Goal: Ask a question

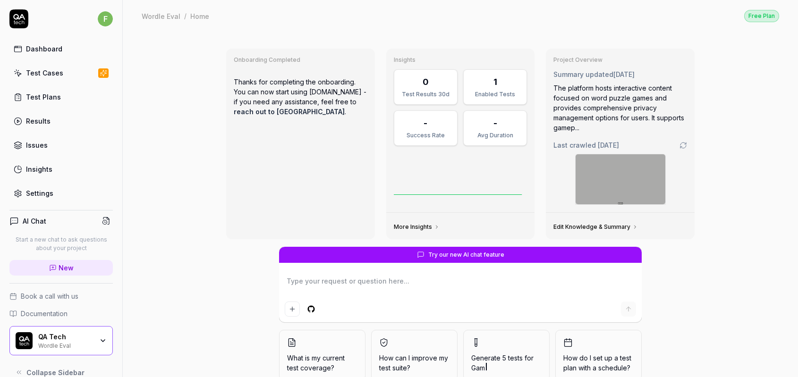
type textarea "*"
click at [59, 267] on span "New" at bounding box center [66, 268] width 15 height 10
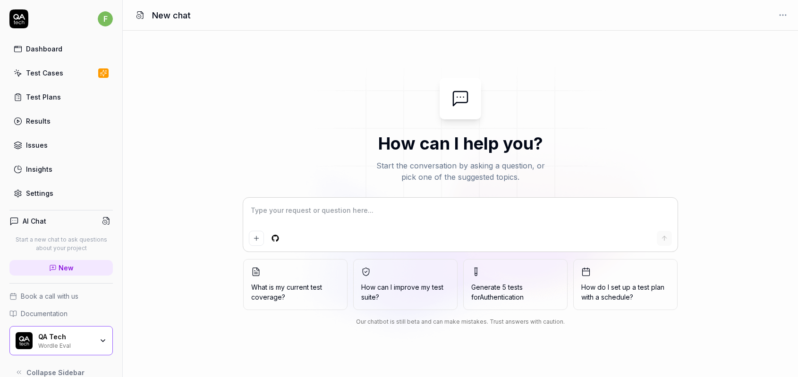
type textarea "W"
type textarea "*"
type textarea "Wh"
type textarea "*"
type textarea "Wha"
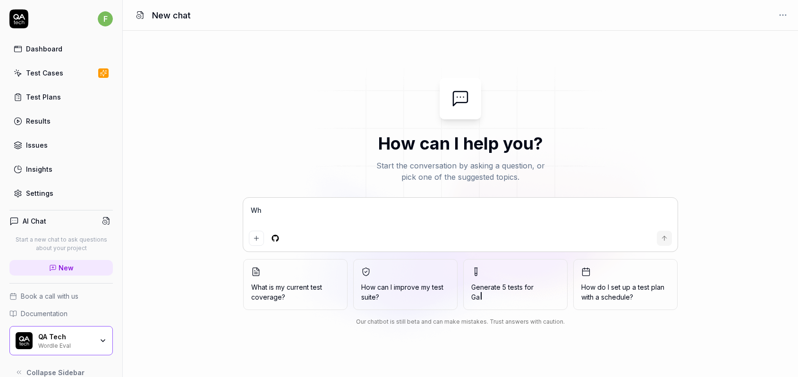
type textarea "*"
type textarea "What"
type textarea "*"
type textarea "What"
type textarea "*"
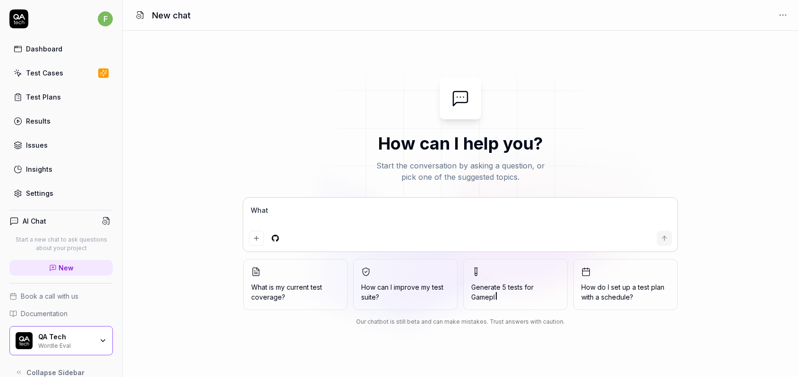
type textarea "What d"
type textarea "*"
type textarea "What do"
type textarea "*"
type textarea "What do"
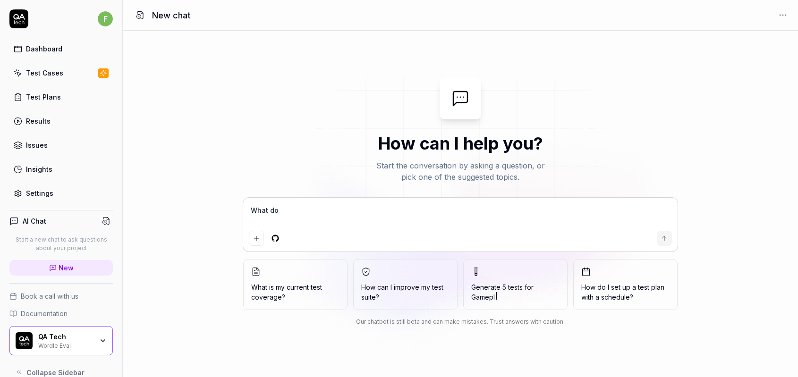
type textarea "*"
type textarea "What do i"
type textarea "*"
type textarea "What do i"
type textarea "*"
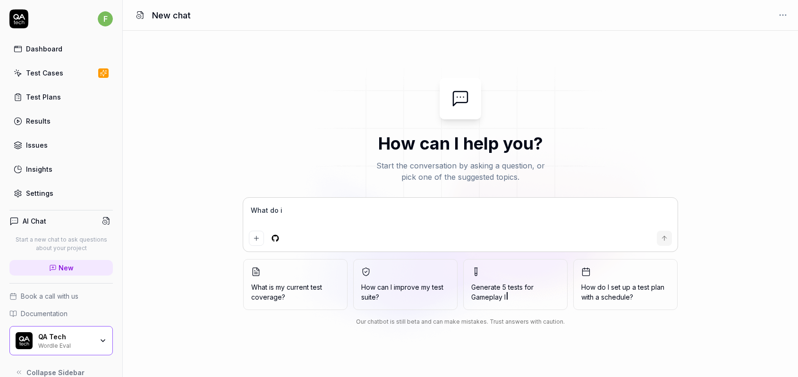
type textarea "What do i n"
type textarea "*"
type textarea "What do i ne"
type textarea "*"
type textarea "What do i nee"
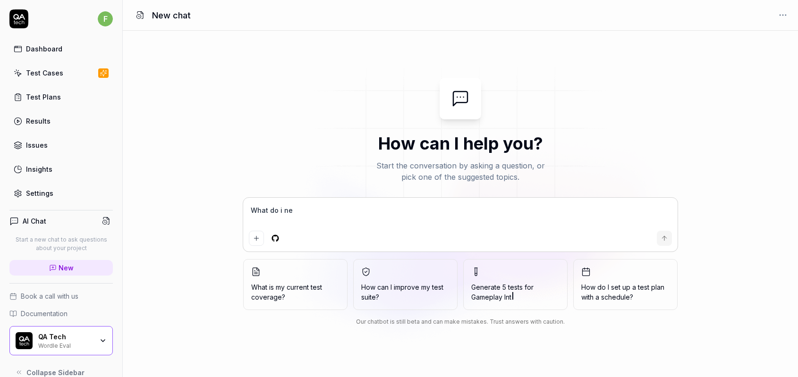
type textarea "*"
type textarea "What do i need"
type textarea "*"
type textarea "What do i need"
type textarea "*"
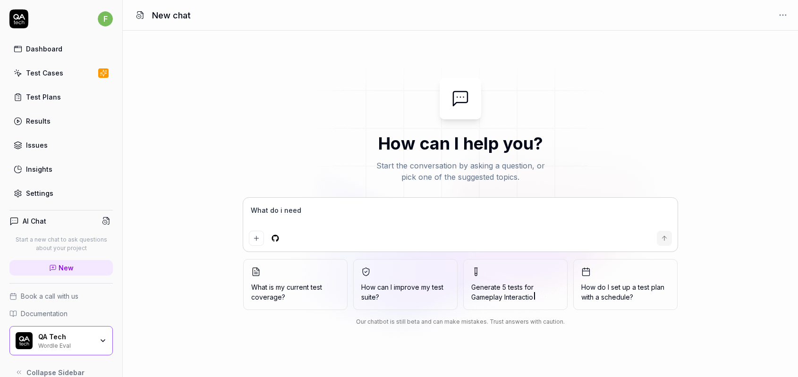
type textarea "What do i need t"
type textarea "*"
type textarea "What do i need to"
type textarea "*"
type textarea "What do i need to"
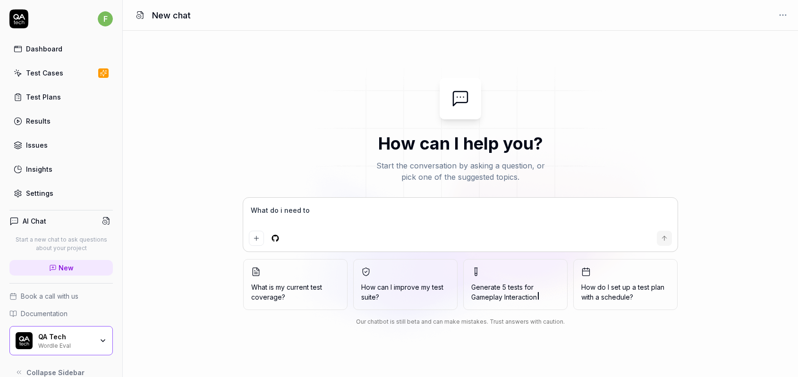
type textarea "*"
type textarea "What do i need to p"
type textarea "*"
type textarea "What do i need to pr"
type textarea "*"
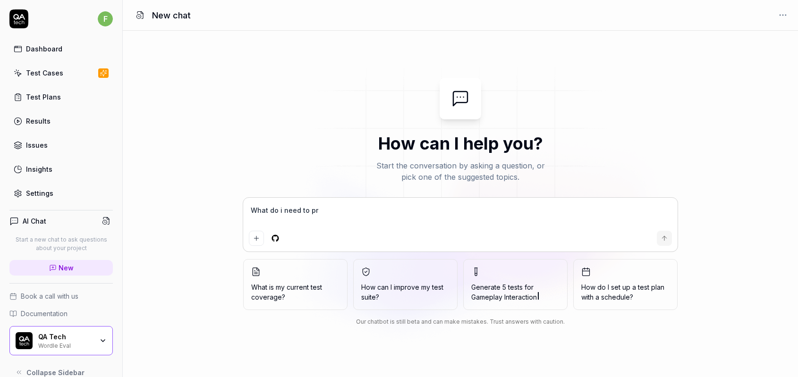
type textarea "What do i need to pre"
type textarea "*"
type textarea "What do i need to prep"
type textarea "*"
type textarea "What do i need to prepa"
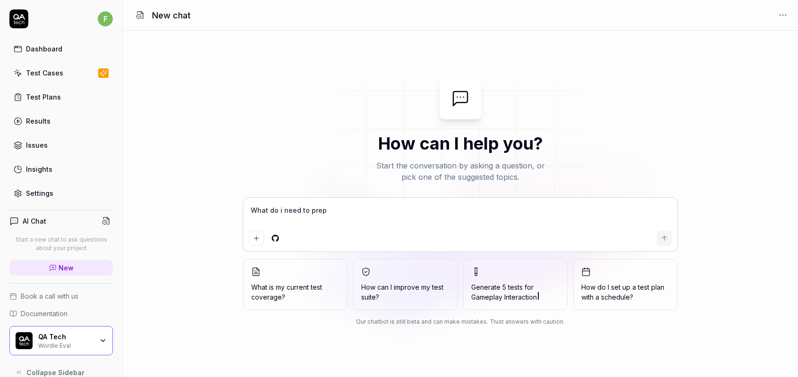
type textarea "*"
type textarea "What do i need to prepar"
type textarea "*"
type textarea "What do i need to prepare"
type textarea "*"
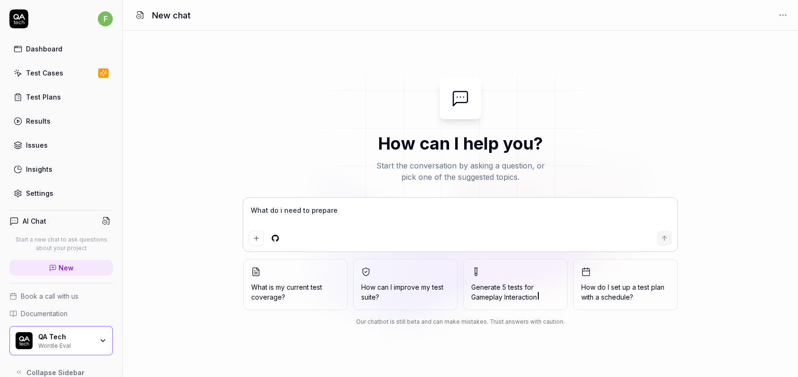
type textarea "What do i need to prepare"
type textarea "*"
type textarea "What do i need to prepare t"
type textarea "*"
type textarea "What do i need to prepare to"
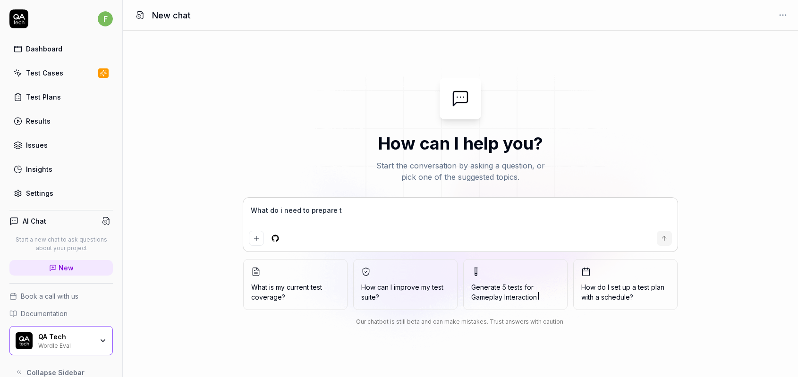
type textarea "*"
type textarea "What do i need to prepare to"
type textarea "*"
type textarea "What do i need to prepare to g"
type textarea "*"
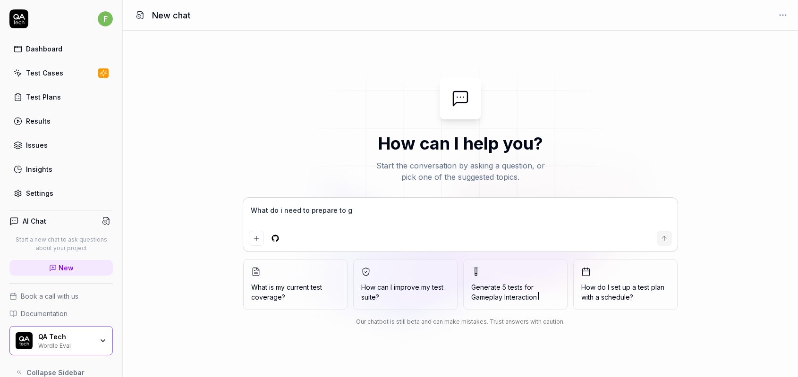
type textarea "What do i need to prepare to ge"
type textarea "*"
type textarea "What do i need to prepare to get"
type textarea "*"
type textarea "What do i need to prepare to get"
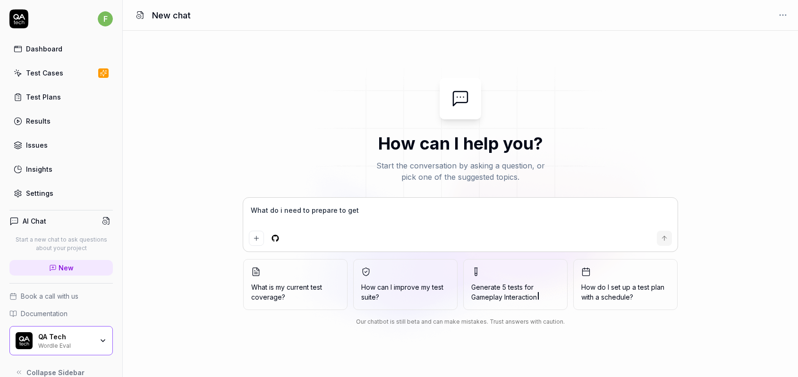
type textarea "*"
type textarea "What do i need to prepare to get s"
type textarea "*"
type textarea "What do i need to prepare to get st"
type textarea "*"
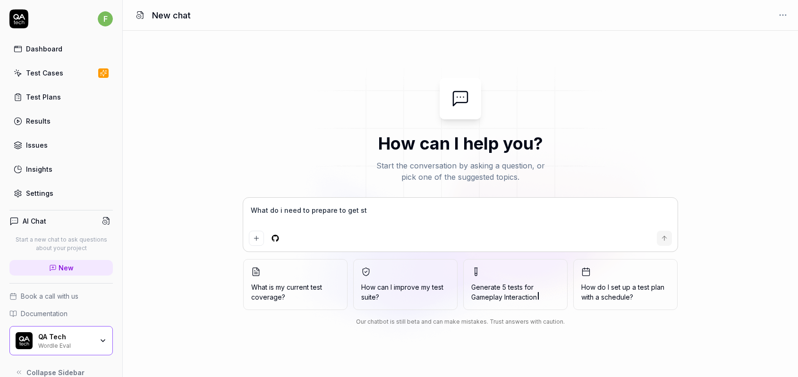
type textarea "What do i need to prepare to get sta"
type textarea "*"
type textarea "What do i need to prepare to get star"
type textarea "*"
type textarea "What do i need to prepare to get start"
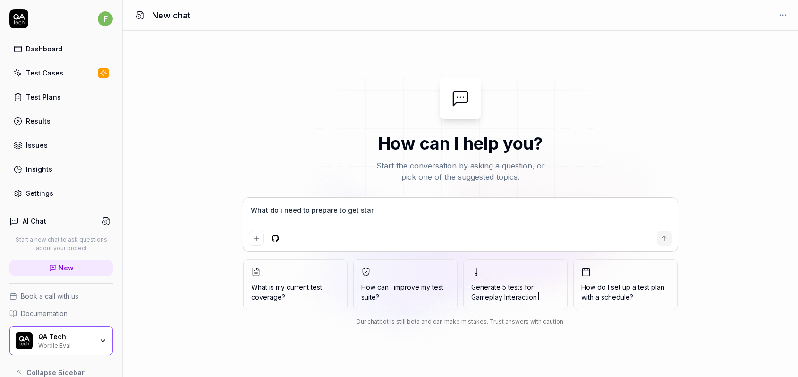
type textarea "*"
type textarea "What do i need to prepare to get starte"
type textarea "*"
type textarea "What do i need to prepare to get starteD"
type textarea "*"
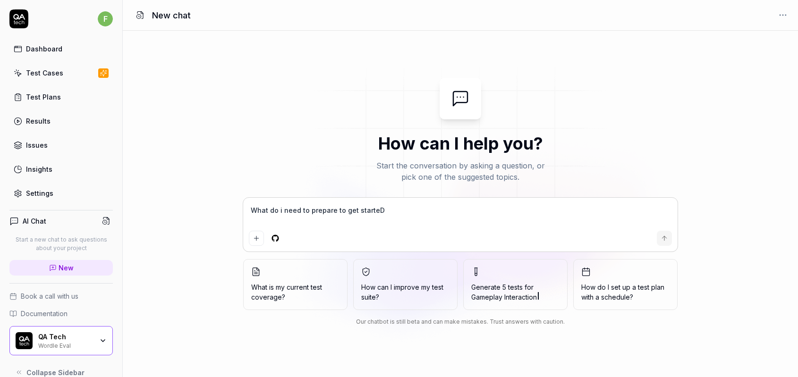
type textarea "What do i need to prepare to get starteD?"
type textarea "*"
type textarea "What do i need to prepare to get starteD?"
type textarea "*"
type textarea "What do i need to prepare to get starteD?"
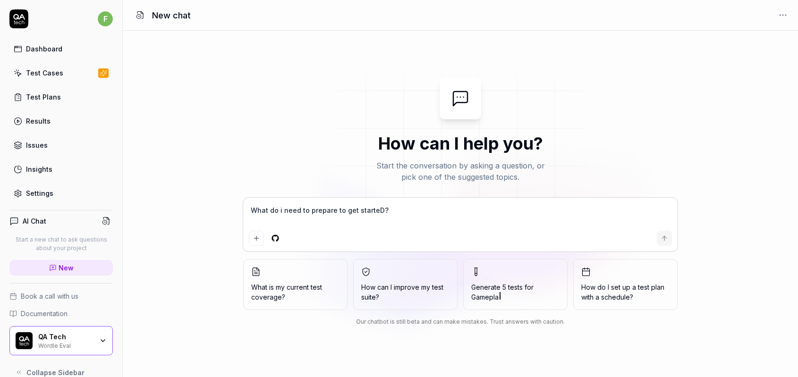
type textarea "*"
type textarea "What do i need to prepare to get starteD"
type textarea "*"
type textarea "What do i need to prepare to get starte"
type textarea "*"
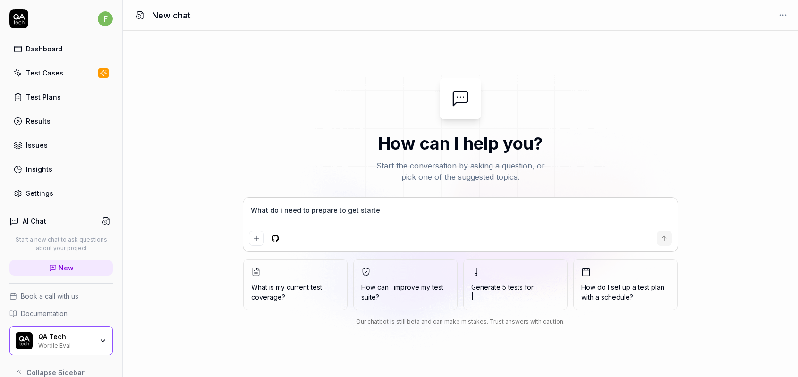
type textarea "What do i need to prepare to get started"
type textarea "*"
type textarea "What do i need to prepare to get started?"
type textarea "*"
type textarea "What do i need to prepare to get started?"
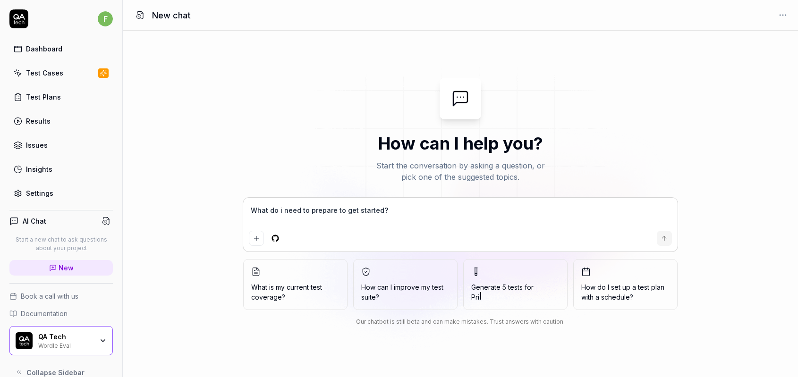
type textarea "*"
type textarea "What do i need to prepare to get started? F"
type textarea "*"
type textarea "What do i need to prepare to get started? Fr"
type textarea "*"
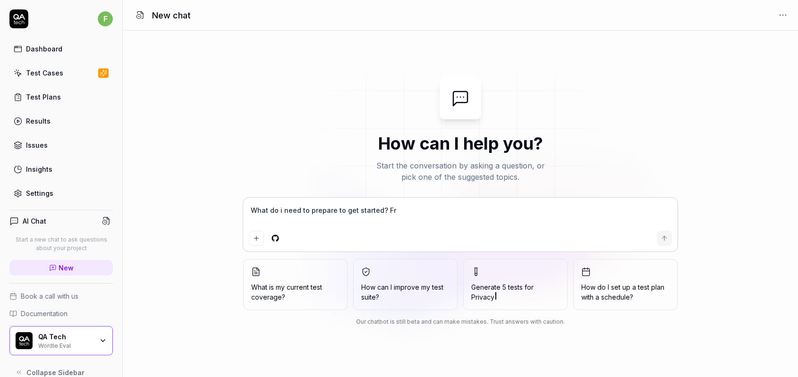
type textarea "What do i need to prepare to get started? Fro"
type textarea "*"
type textarea "What do i need to prepare to get started? From"
type textarea "*"
type textarea "What do i need to prepare to get started? From"
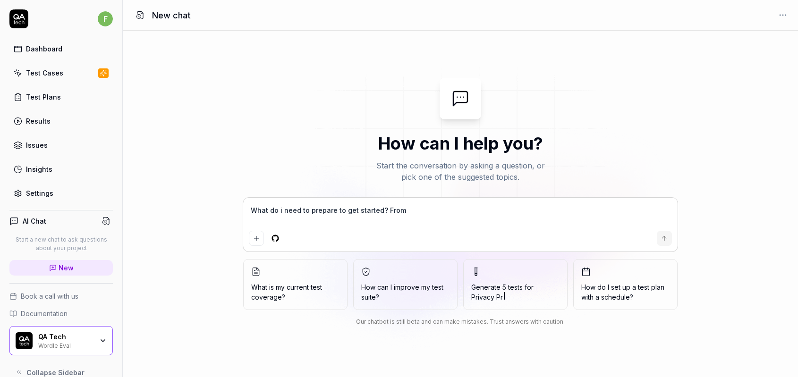
type textarea "*"
type textarea "What do i need to prepare to get started? From a"
type textarea "*"
type textarea "What do i need to prepare to get started? From a"
type textarea "*"
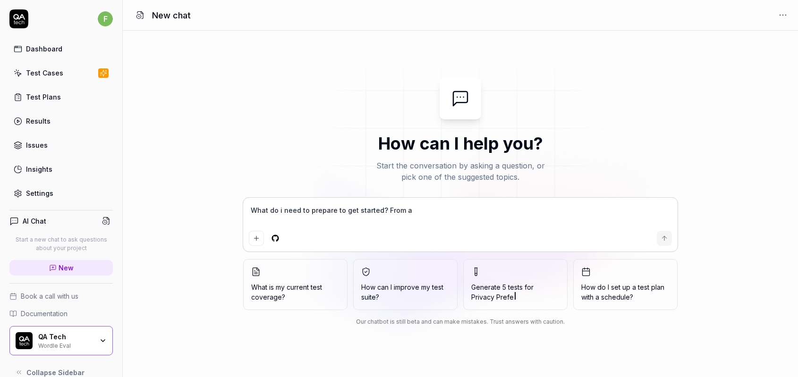
type textarea "What do i need to prepare to get started? From a t"
type textarea "*"
type textarea "What do i need to prepare to get started? From a te"
type textarea "*"
type textarea "What do i need to prepare to get started? From a tec"
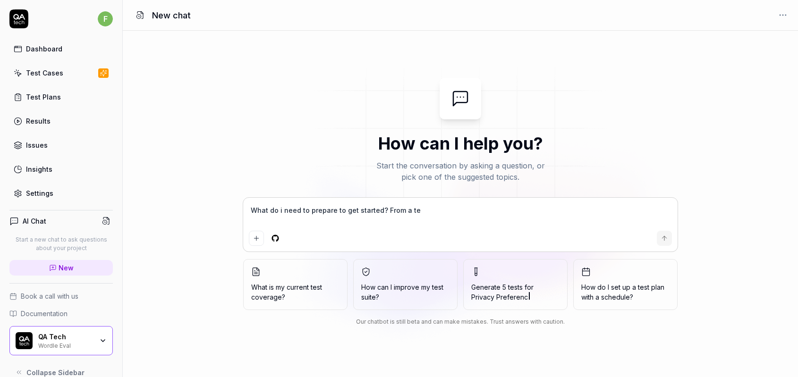
type textarea "*"
type textarea "What do i need to prepare to get started? From a tech"
type textarea "*"
type textarea "What do i need to prepare to get started? From a techn"
type textarea "*"
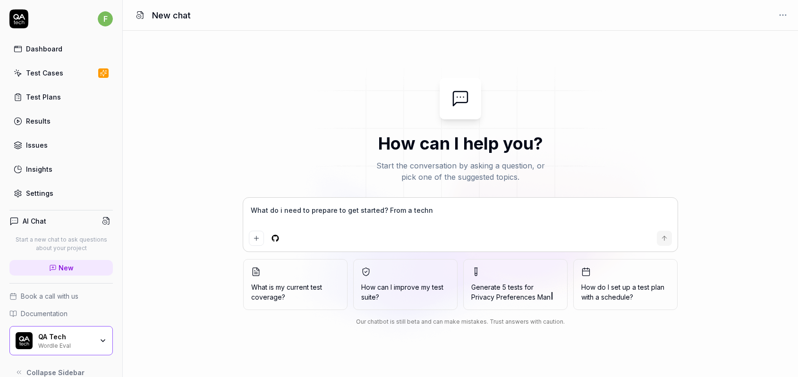
type textarea "What do i need to prepare to get started? From a technh"
type textarea "*"
type textarea "What do i need to prepare to get started? From a technhc"
type textarea "*"
type textarea "What do i need to prepare to get started? From a technhca"
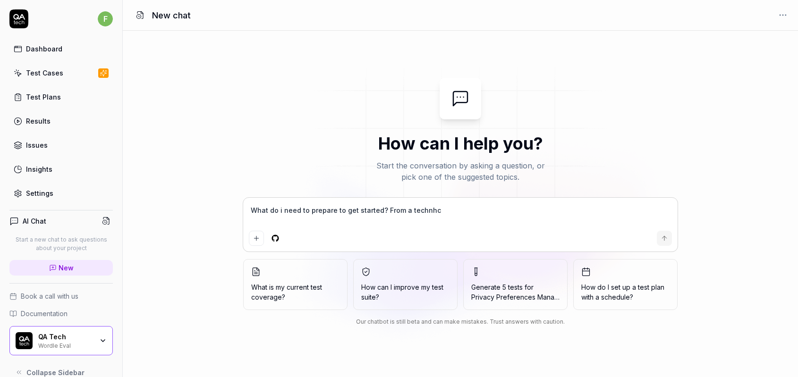
type textarea "*"
type textarea "What do i need to prepare to get started? From a technhc"
type textarea "*"
type textarea "What do i need to prepare to get started? From a technh"
type textarea "*"
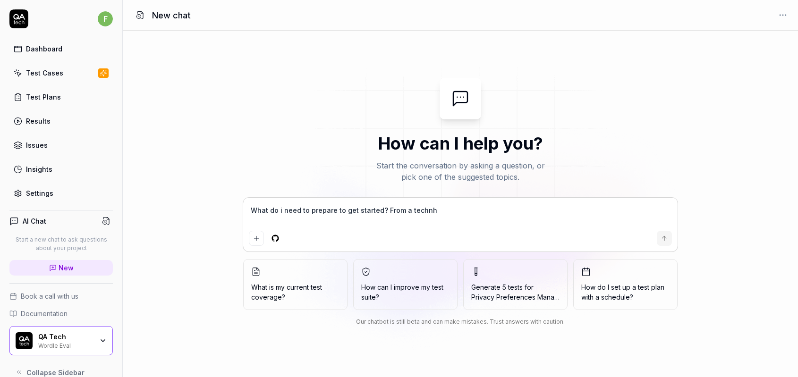
type textarea "What do i need to prepare to get started? From a techn"
type textarea "*"
type textarea "What do i need to prepare to get started? From a tech"
type textarea "*"
type textarea "What do i need to prepare to get started? From a techn"
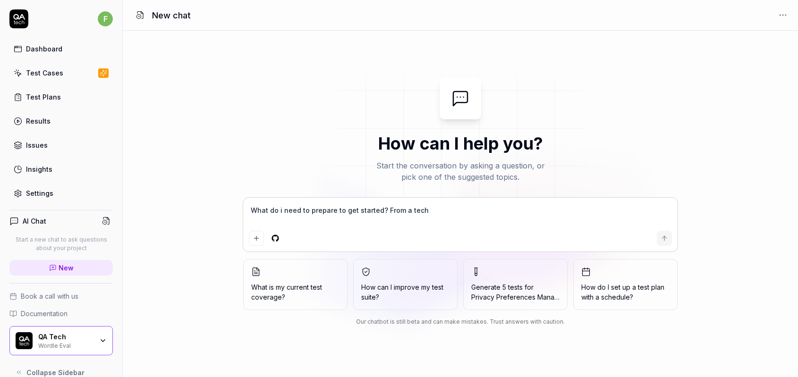
type textarea "*"
type textarea "What do i need to prepare to get started? From a techni"
type textarea "*"
type textarea "What do i need to prepare to get started? From a technic"
type textarea "*"
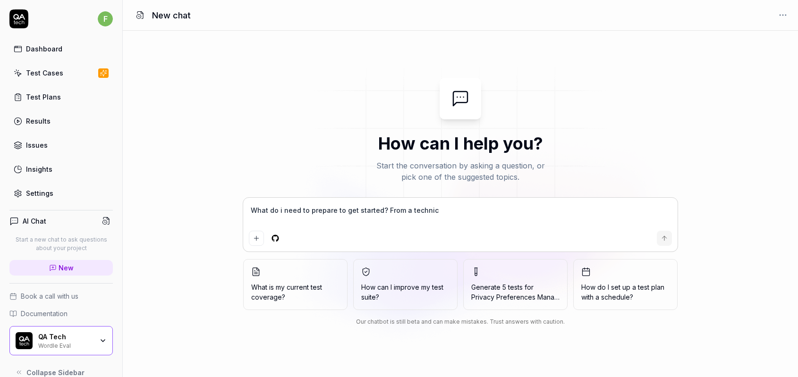
type textarea "What do i need to prepare to get started? From a technica"
type textarea "*"
type textarea "What do i need to prepare to get started? From a technical"
type textarea "*"
type textarea "What do i need to prepare to get started? From a technical"
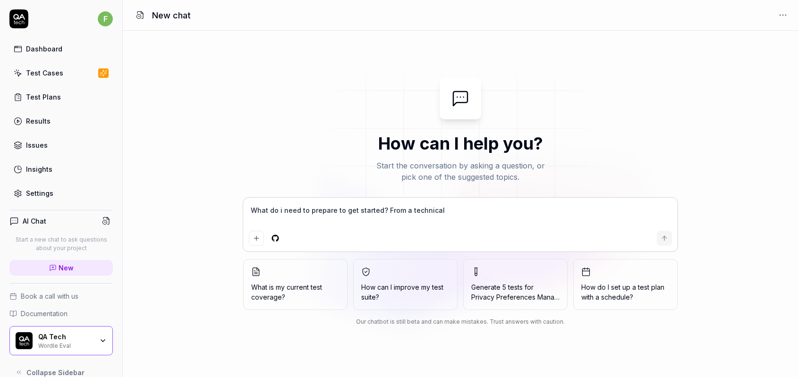
type textarea "*"
type textarea "What do i need to prepare to get started? From a technical s"
type textarea "*"
type textarea "What do i need to prepare to get started? From a technical st"
type textarea "*"
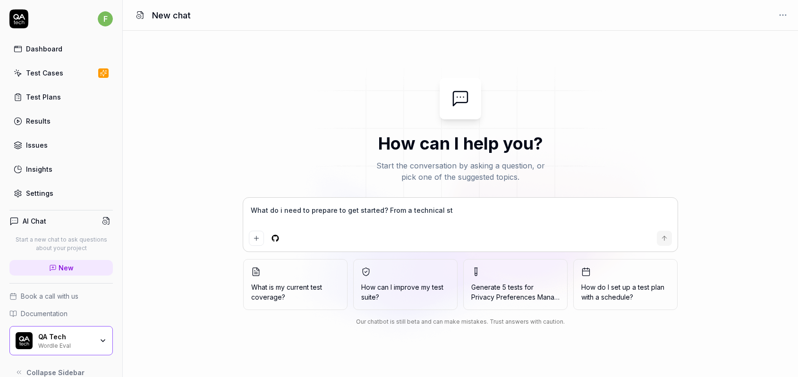
type textarea "What do i need to prepare to get started? From a technical sta"
type textarea "*"
type textarea "What do i need to prepare to get started? From a technical [PERSON_NAME]"
type textarea "*"
type textarea "What do i need to prepare to get started? From a technical stand"
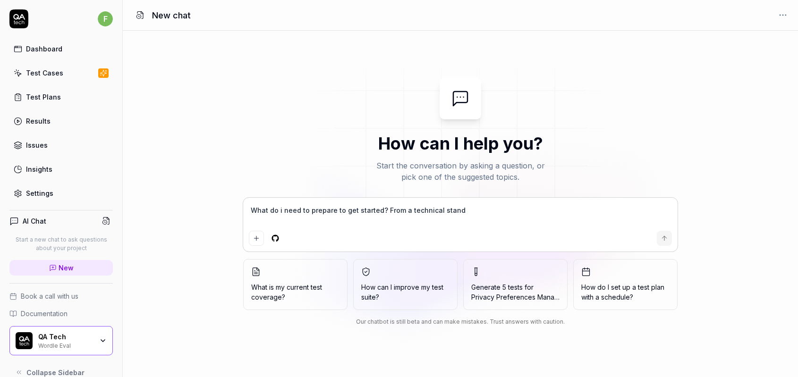
type textarea "*"
type textarea "What do i need to prepare to get started? From a technical standp"
type textarea "*"
type textarea "What do i need to prepare to get started? From a technical standpo"
type textarea "*"
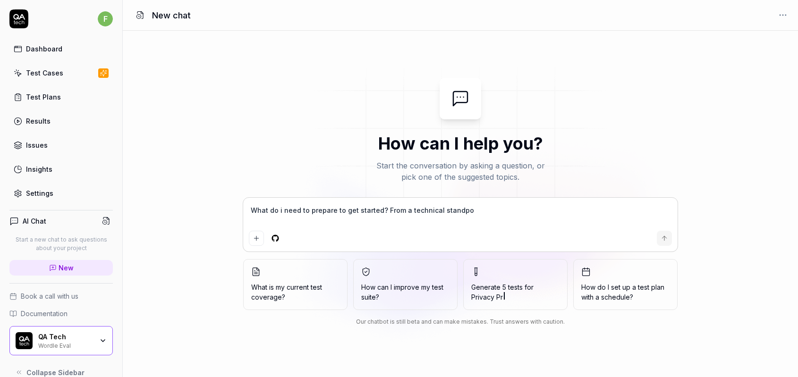
type textarea "What do i need to prepare to get started? From a technical standpoi"
type textarea "*"
type textarea "What do i need to prepare to get started? From a technical standpoin"
type textarea "*"
type textarea "What do i need to prepare to get started? From a technical standpoint"
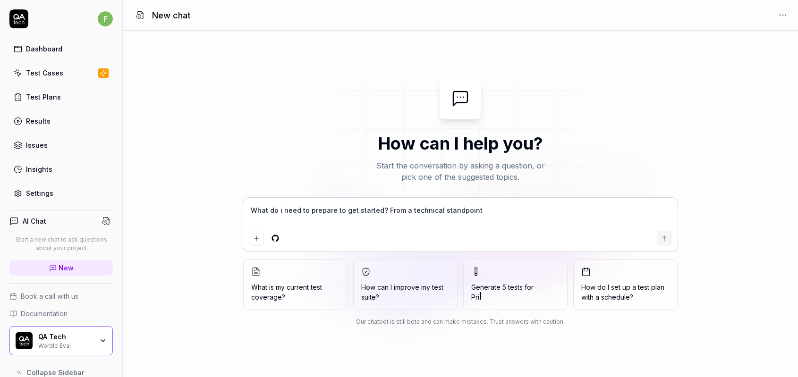
type textarea "*"
type textarea "What do i need to prepare to get started? From a technical standpoint?"
type textarea "*"
type textarea "What do i need to prepare to get started? From a technical standpoint?"
type textarea "*"
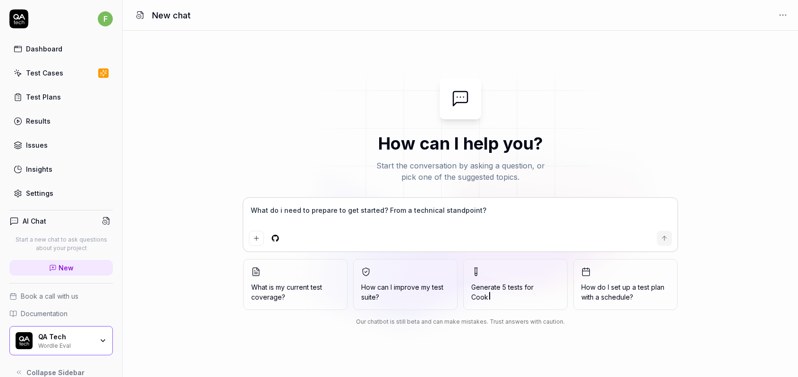
type textarea "What do i need to prepare to get started? From a technical standpoint? I"
type textarea "*"
type textarea "What do i need to prepare to get started? From a technical standpoint? If"
type textarea "*"
type textarea "What do i need to prepare to get started? From a technical standpoint? If"
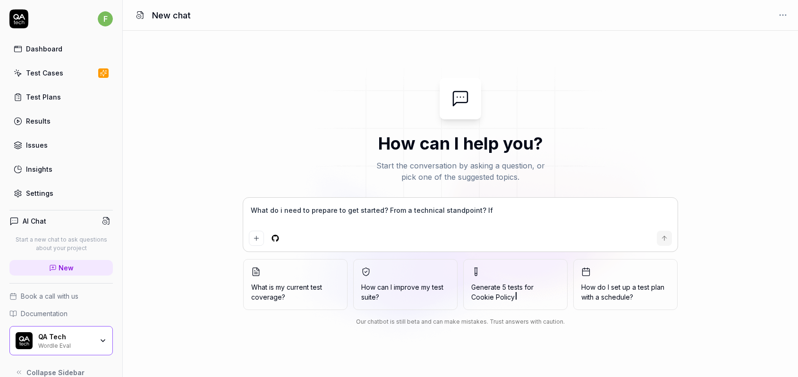
type textarea "*"
type textarea "What do i need to prepare to get started? From a technical standpoint? If i"
type textarea "*"
type textarea "What do i need to prepare to get started? From a technical standpoint? If i"
type textarea "*"
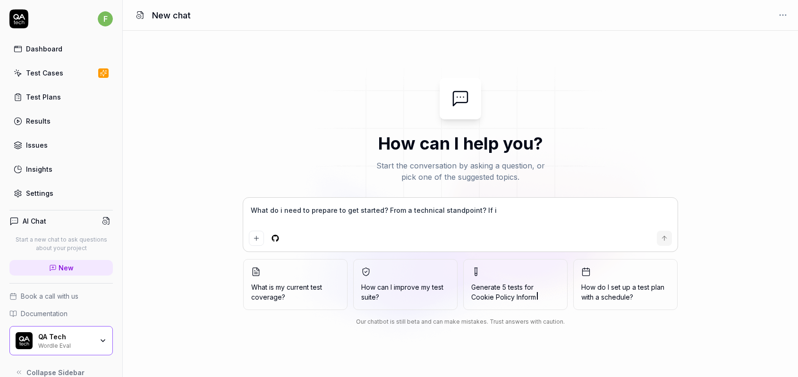
type textarea "What do i need to prepare to get started? From a technical standpoint? If i j"
type textarea "*"
type textarea "What do i need to prepare to get started? From a technical standpoint? If i ju"
type textarea "*"
type textarea "What do i need to prepare to get started? From a technical standpoint? If i jus"
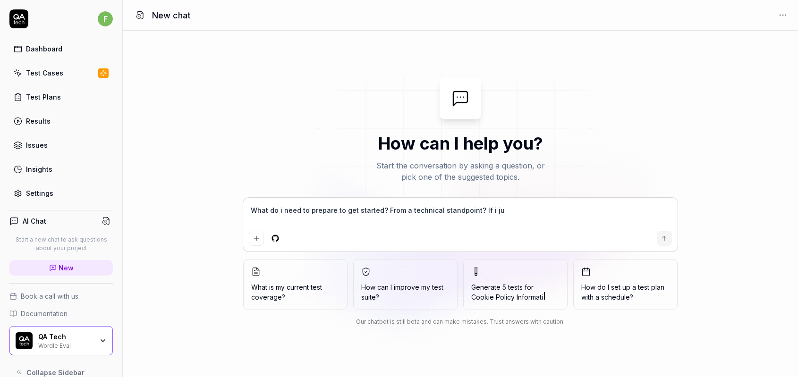
type textarea "*"
type textarea "What do i need to prepare to get started? From a technical standpoint? If i just"
type textarea "*"
type textarea "What do i need to prepare to get started? From a technical standpoint? If i just"
type textarea "*"
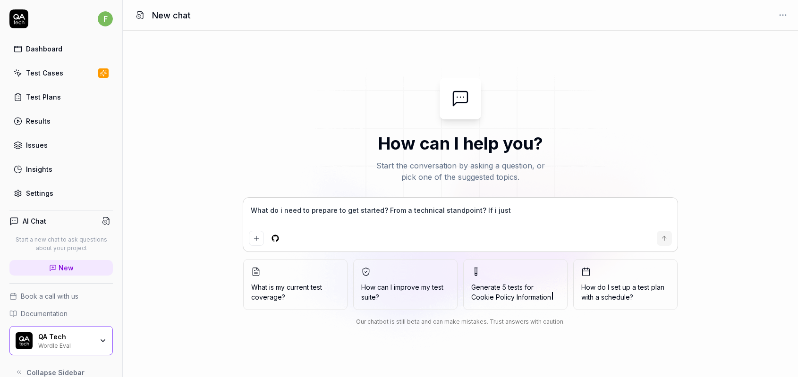
type textarea "What do i need to prepare to get started? From a technical standpoint? If i jus…"
type textarea "*"
type textarea "What do i need to prepare to get started? From a technical standpoint? If i jus…"
type textarea "*"
type textarea "What do i need to prepare to get started? From a technical standpoint? If i jus…"
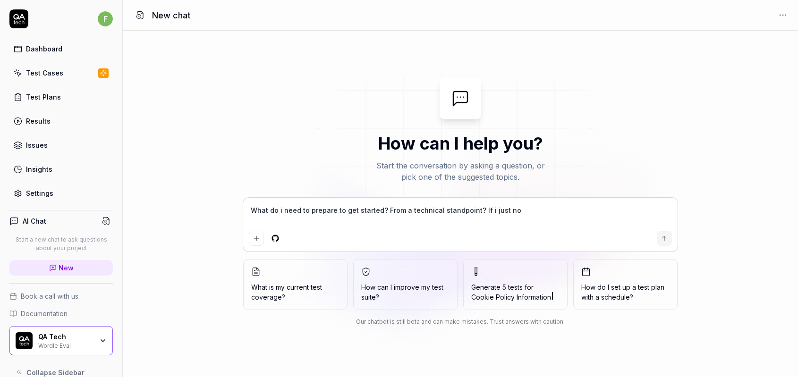
type textarea "*"
type textarea "What do i need to prepare to get started? From a technical standpoint? If i jus…"
type textarea "*"
type textarea "What do i need to prepare to get started? From a technical standpoint? If i jus…"
type textarea "*"
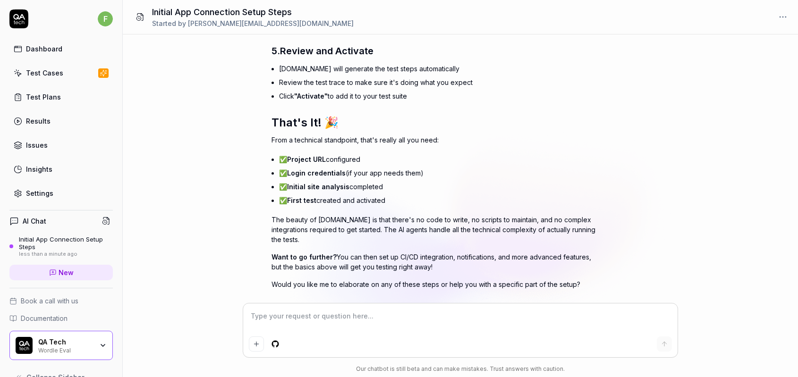
scroll to position [575, 0]
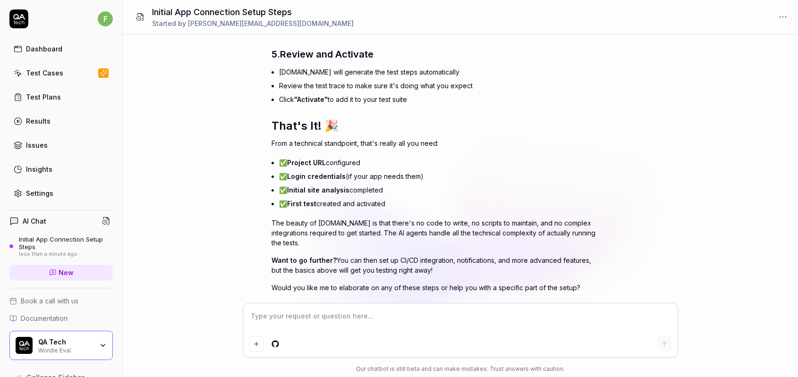
click at [342, 319] on textarea at bounding box center [460, 321] width 423 height 24
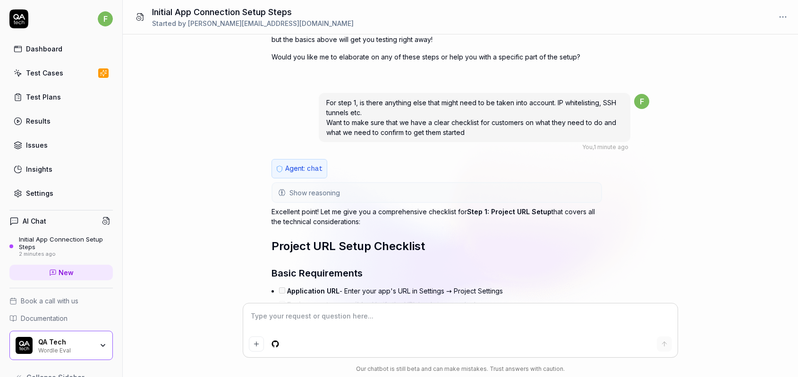
scroll to position [806, 0]
drag, startPoint x: 466, startPoint y: 237, endPoint x: 274, endPoint y: 231, distance: 192.3
copy div "Loremip DOL Sitam Consectet Adipi Elitseddoeiu Temporincid UTL - Etdol magn ali…"
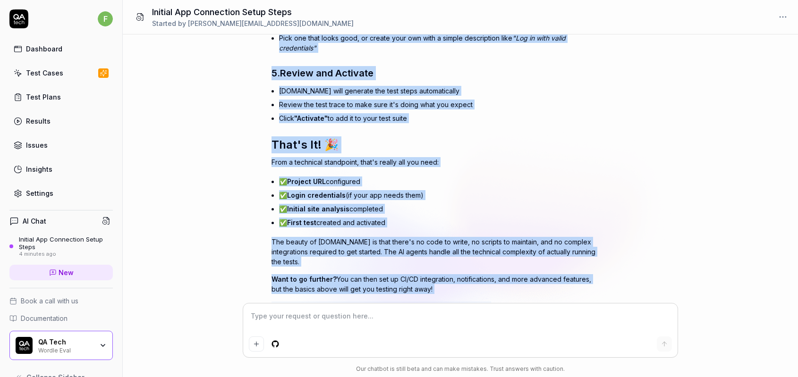
scroll to position [560, 0]
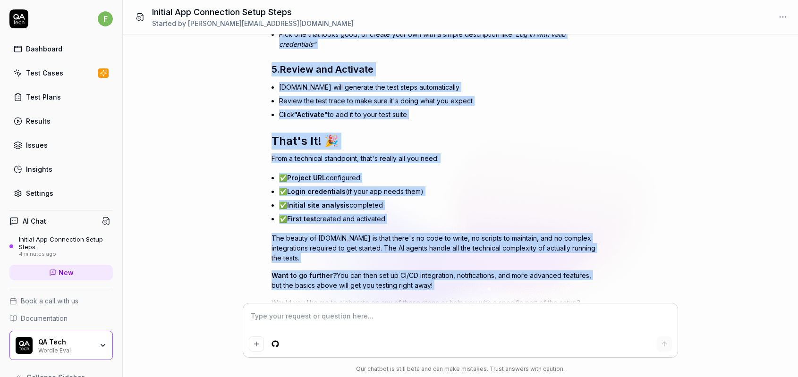
drag, startPoint x: 308, startPoint y: 200, endPoint x: 610, endPoint y: 274, distance: 310.8
copy div "Lore-ip-Dolo Sitam Conse 7. Adi Elit Seddoei TEM Incid, utl'et dolo ma aliquaen…"
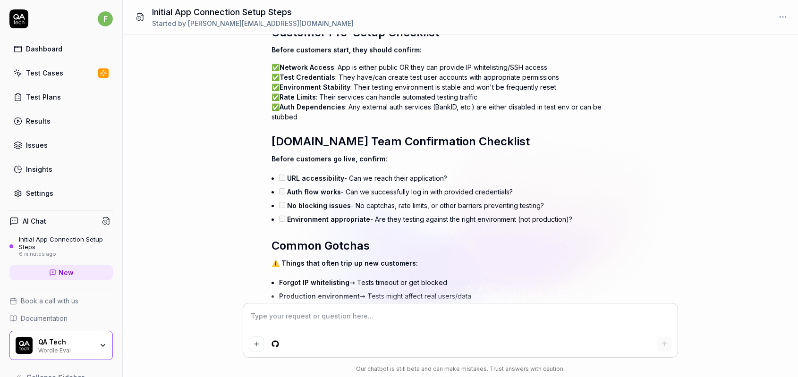
scroll to position [1636, 0]
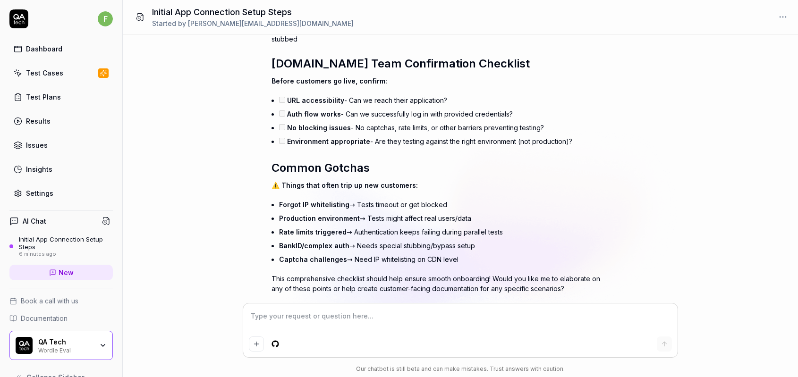
click at [328, 317] on textarea at bounding box center [460, 321] width 423 height 24
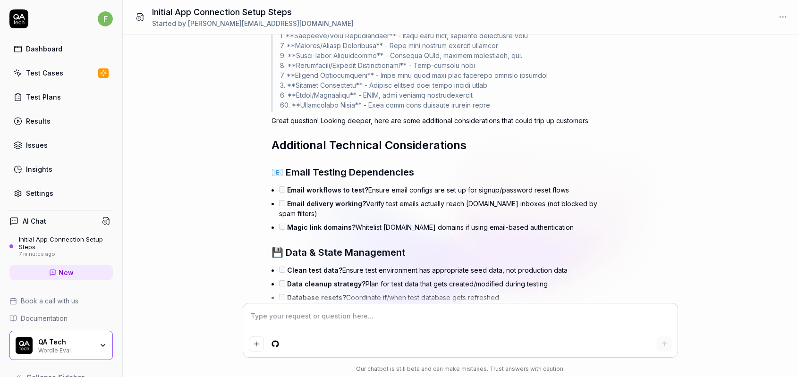
scroll to position [2200, 0]
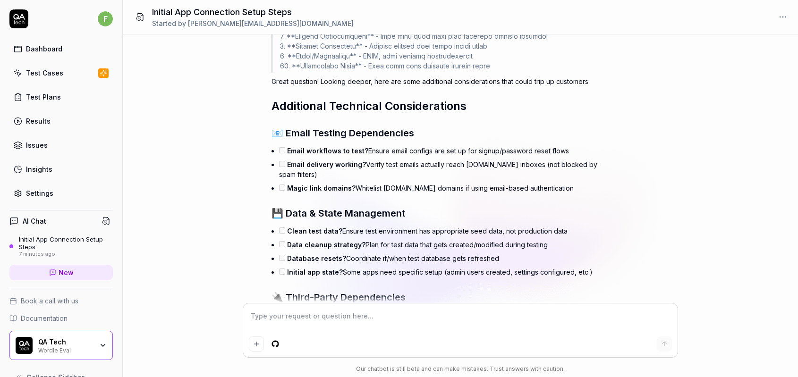
drag, startPoint x: 575, startPoint y: 244, endPoint x: 257, endPoint y: 83, distance: 355.8
click at [257, 83] on div "What do i need to prepare to get started? From a technical standpoint? If i jus…" at bounding box center [460, 168] width 675 height 269
copy div "Loremipsum Dolorsita Consecteturadi 📧 Elits Doeiusm Temporincidi Utlab etdolore…"
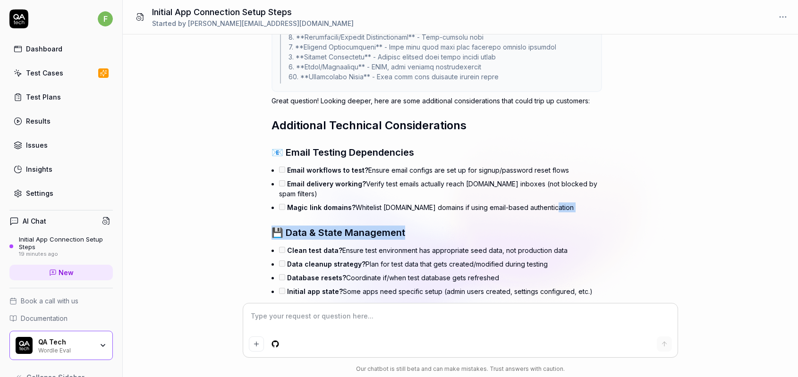
click at [690, 178] on div "What do i need to prepare to get started? From a technical standpoint? If i jus…" at bounding box center [460, 168] width 675 height 269
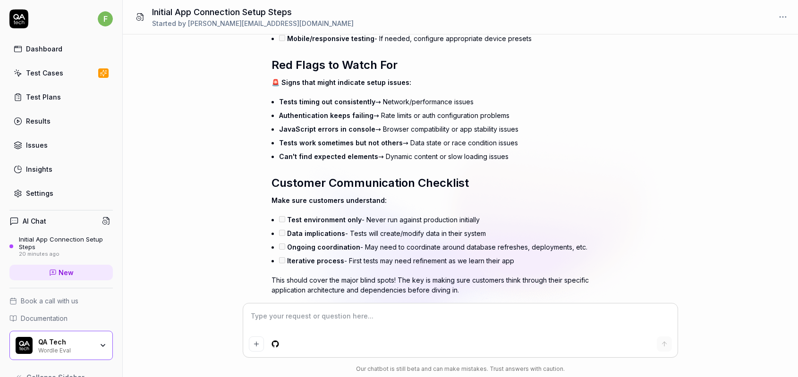
scroll to position [2643, 0]
